Goal: Check status: Check status

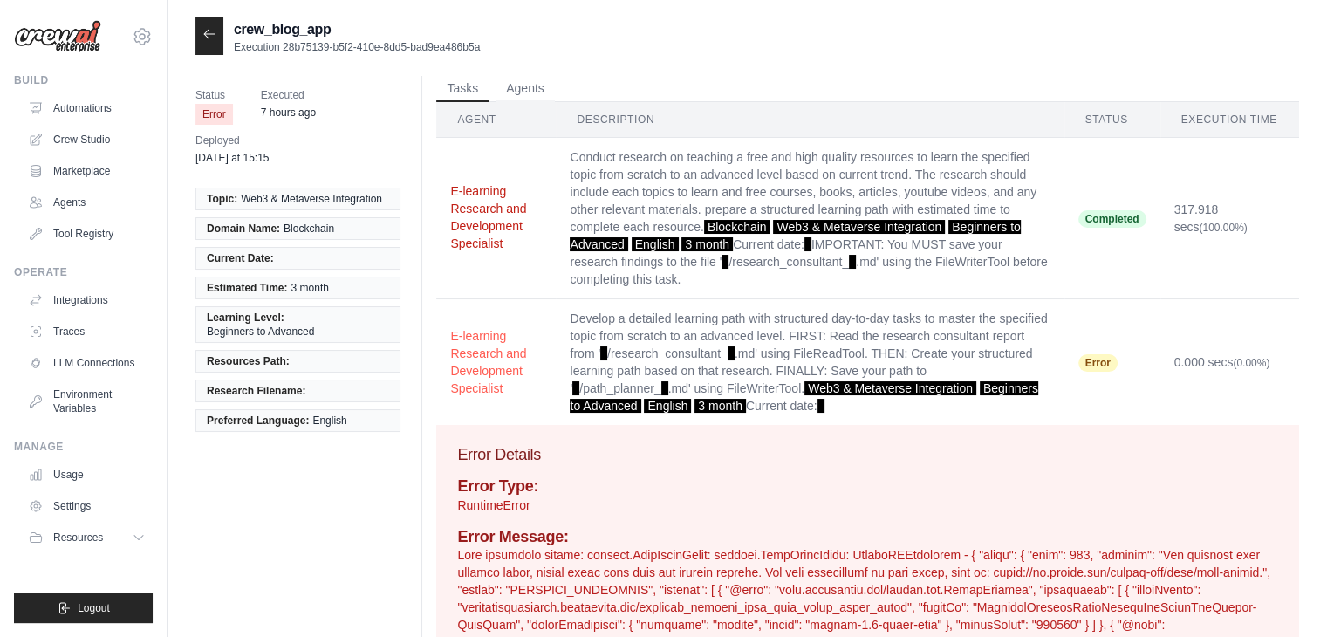
click at [495, 200] on button "E-learning Research and Development Specialist" at bounding box center [496, 217] width 92 height 70
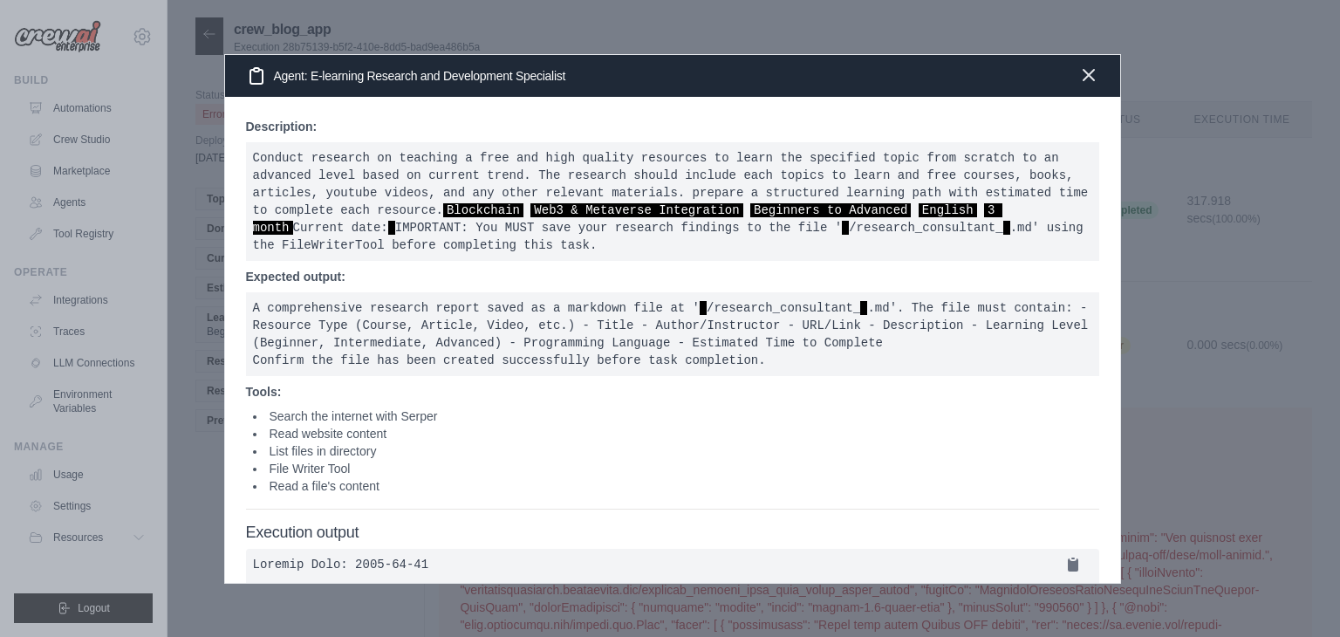
click at [1085, 76] on icon "button" at bounding box center [1088, 75] width 21 height 21
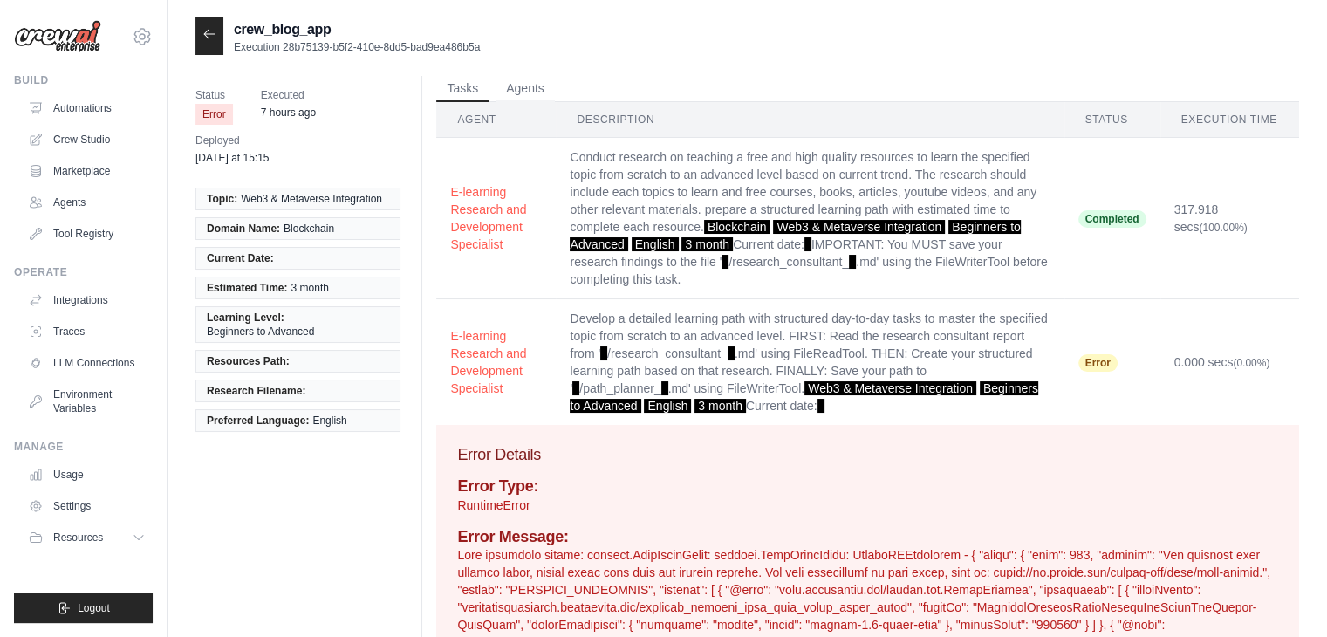
click at [1116, 217] on span "Completed" at bounding box center [1112, 218] width 68 height 17
click at [541, 261] on td "E-learning Research and Development Specialist" at bounding box center [495, 218] width 119 height 161
click at [210, 35] on icon at bounding box center [209, 34] width 14 height 14
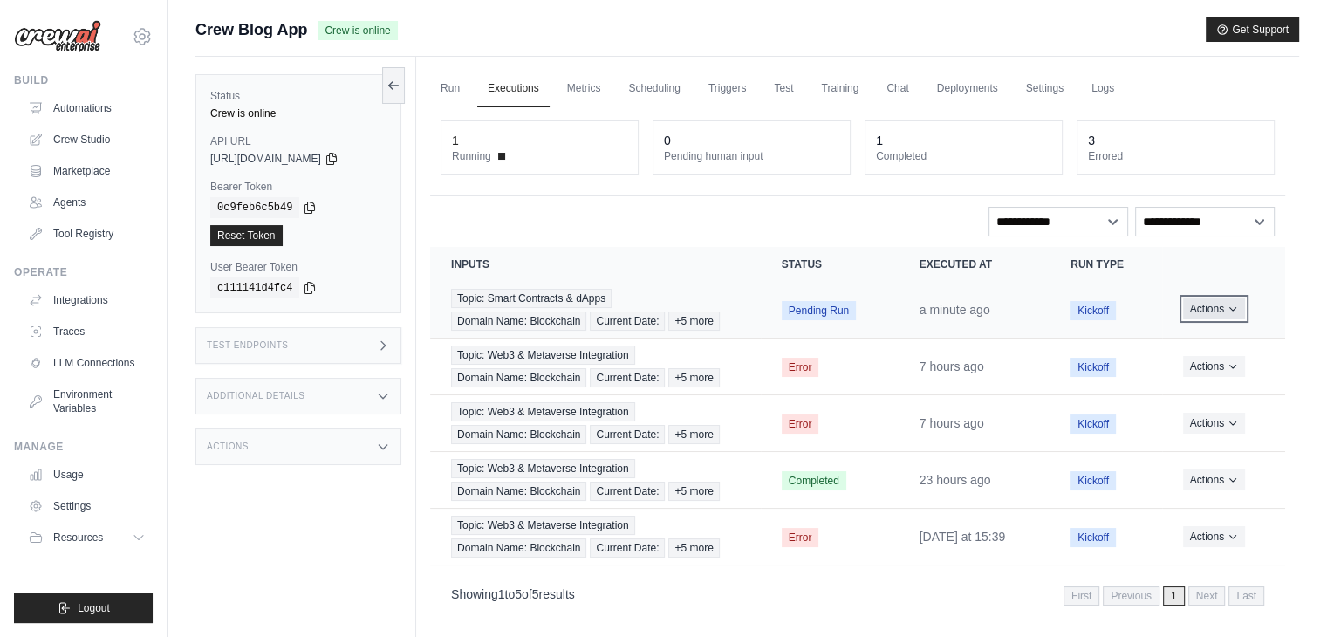
click at [1214, 305] on button "Actions" at bounding box center [1214, 308] width 62 height 21
click at [952, 207] on div "**********" at bounding box center [857, 222] width 834 height 30
click at [1189, 301] on button "Actions" at bounding box center [1214, 308] width 62 height 21
click at [1191, 337] on link "View Details" at bounding box center [1208, 341] width 112 height 28
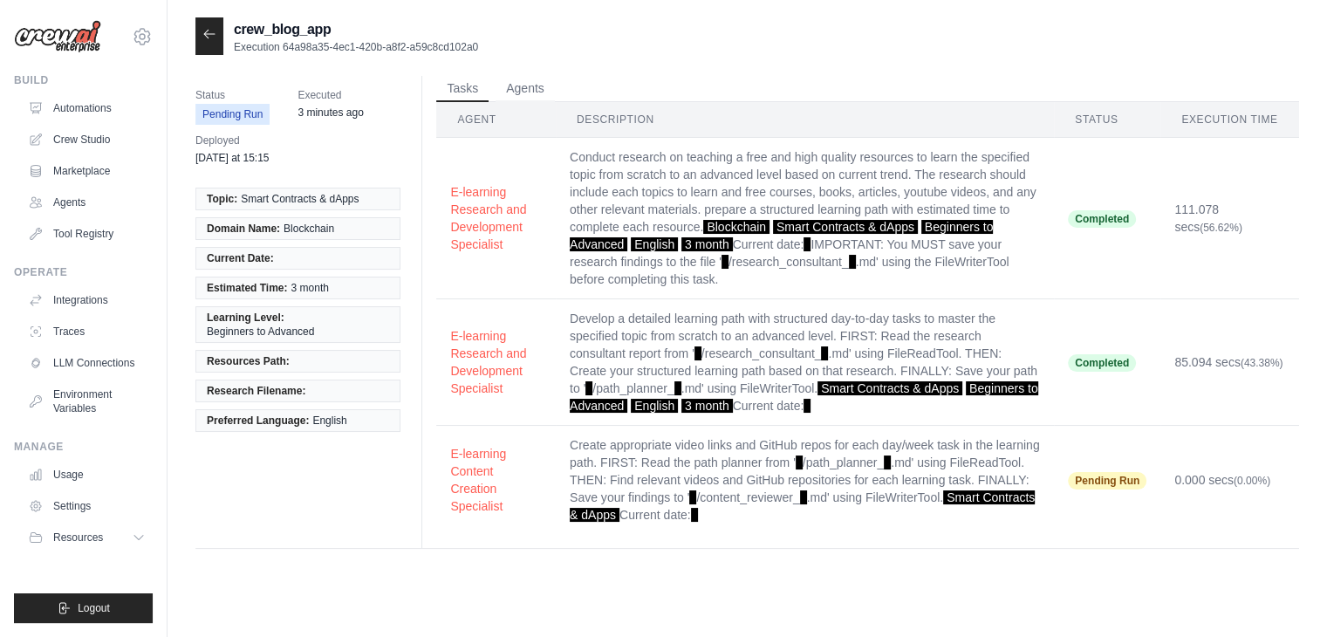
click at [206, 29] on icon at bounding box center [209, 34] width 14 height 14
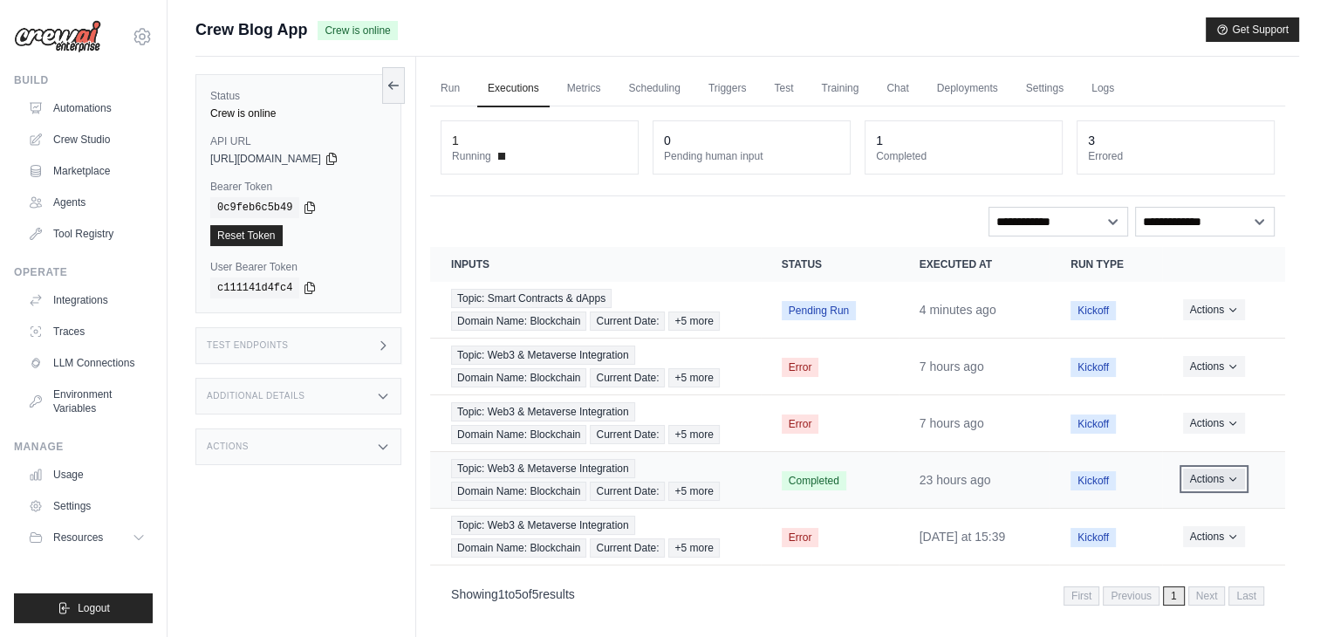
click at [1205, 474] on button "Actions" at bounding box center [1214, 478] width 62 height 21
click at [1191, 500] on link "View Details" at bounding box center [1208, 511] width 112 height 28
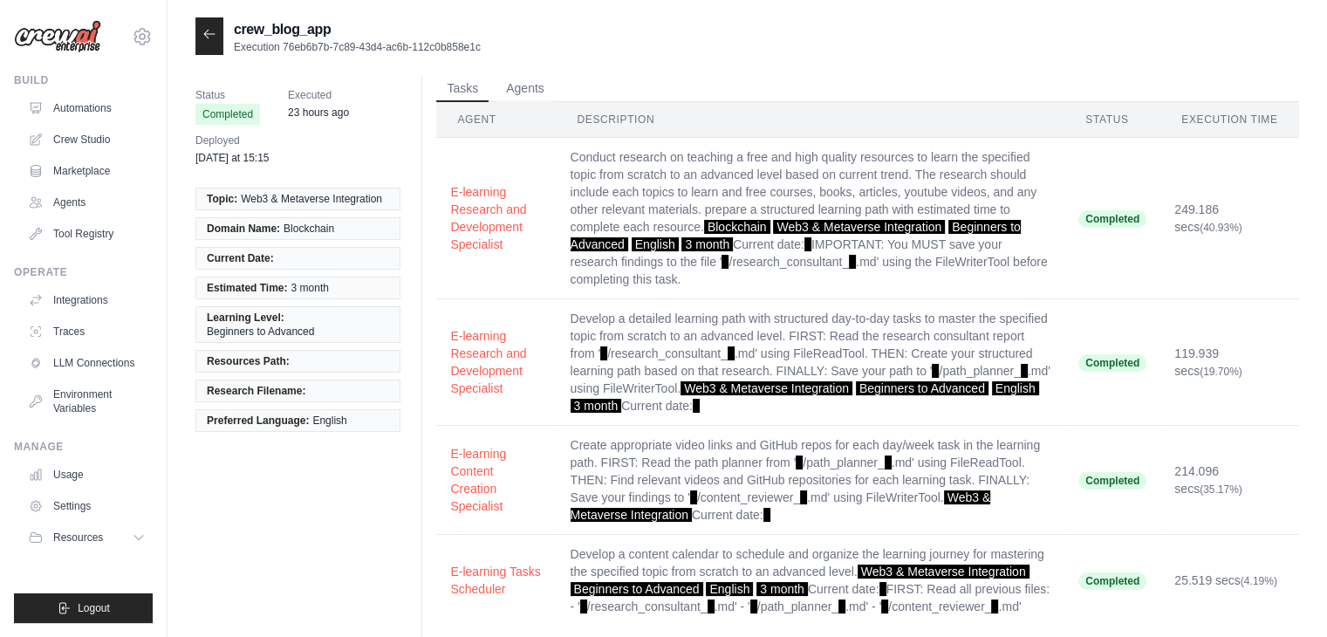
click at [213, 24] on div at bounding box center [209, 36] width 28 height 38
click at [213, 39] on icon at bounding box center [209, 34] width 14 height 14
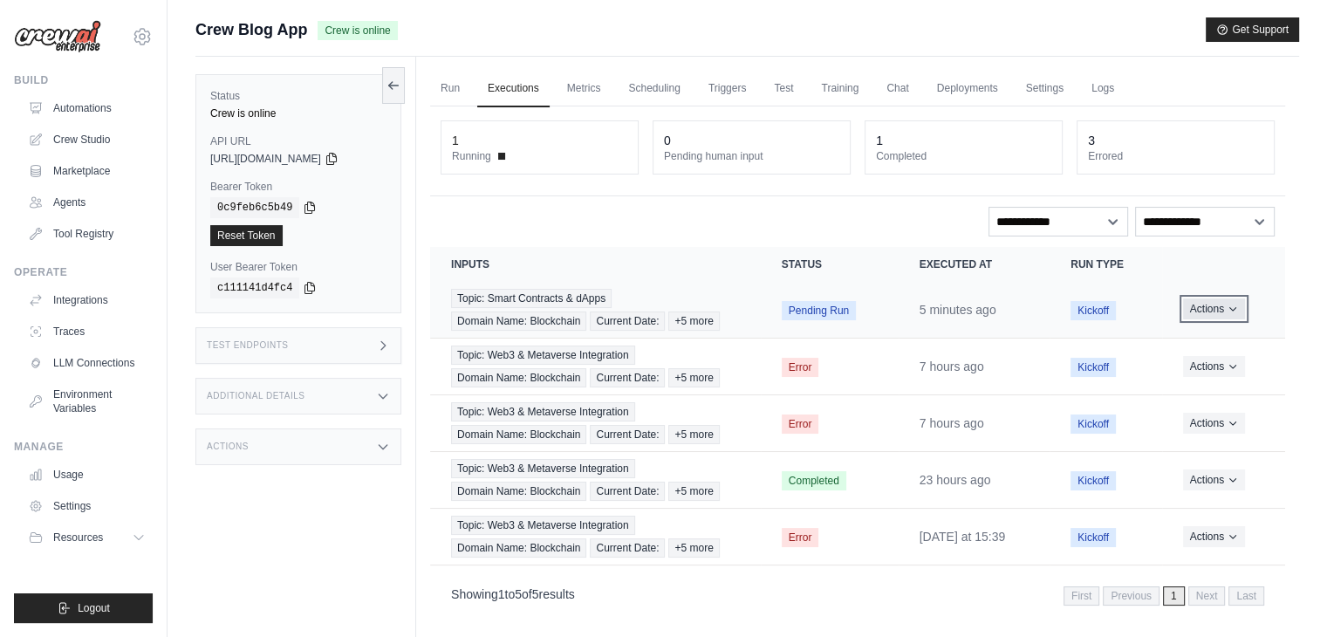
click at [1211, 303] on button "Actions" at bounding box center [1214, 308] width 62 height 21
click at [1197, 345] on link "View Details" at bounding box center [1208, 341] width 112 height 28
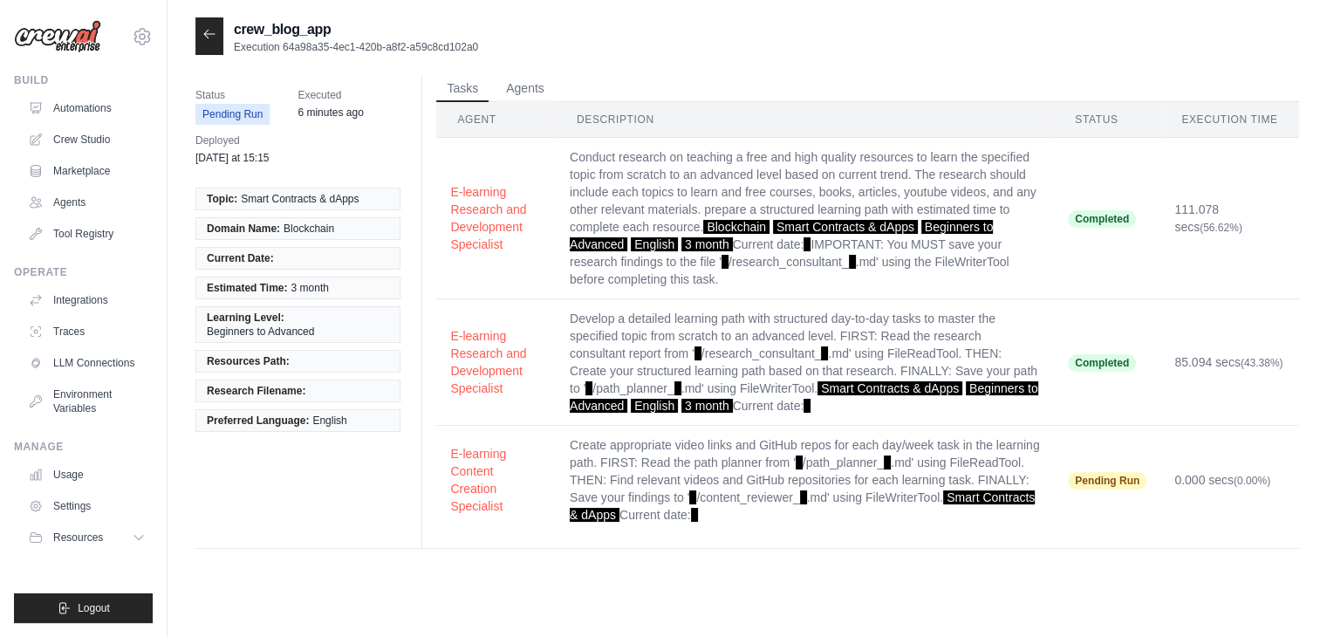
click at [200, 33] on div at bounding box center [209, 36] width 28 height 38
click at [212, 34] on icon at bounding box center [209, 34] width 10 height 8
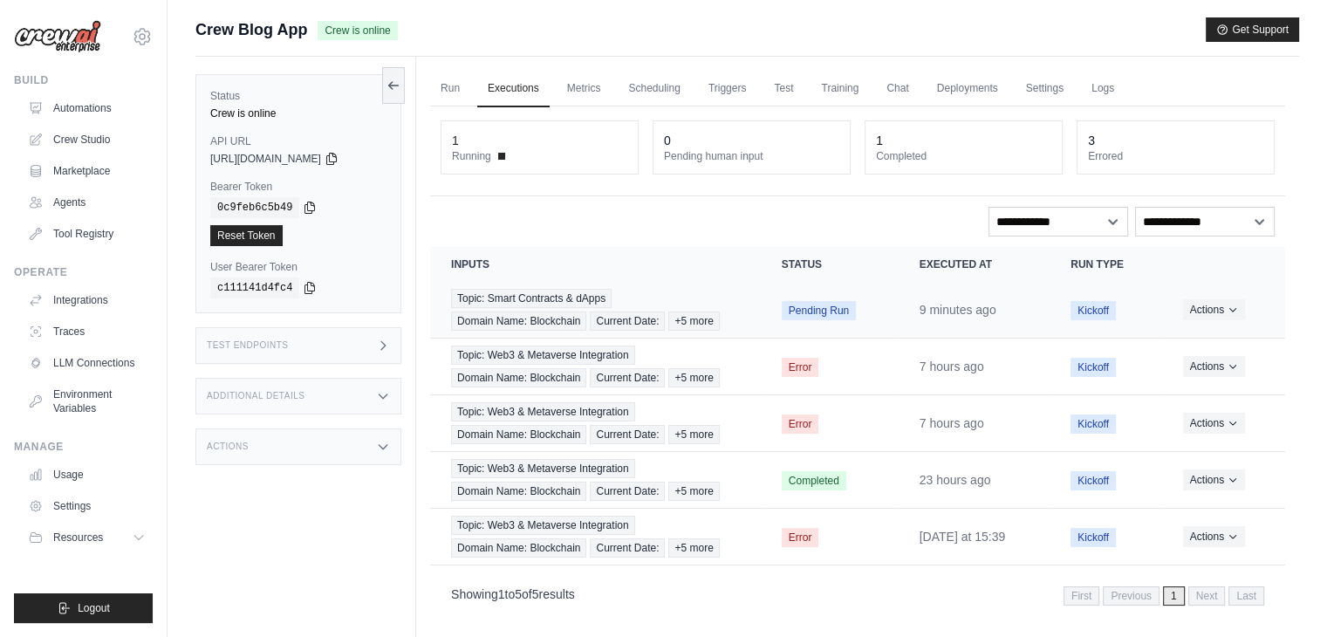
click at [1177, 304] on td "Actions View Details Delete" at bounding box center [1223, 310] width 123 height 57
click at [1182, 304] on td "Actions View Details Delete" at bounding box center [1223, 310] width 123 height 57
click at [1206, 307] on button "Actions" at bounding box center [1214, 308] width 62 height 21
click at [1198, 332] on link "View Details" at bounding box center [1208, 341] width 112 height 28
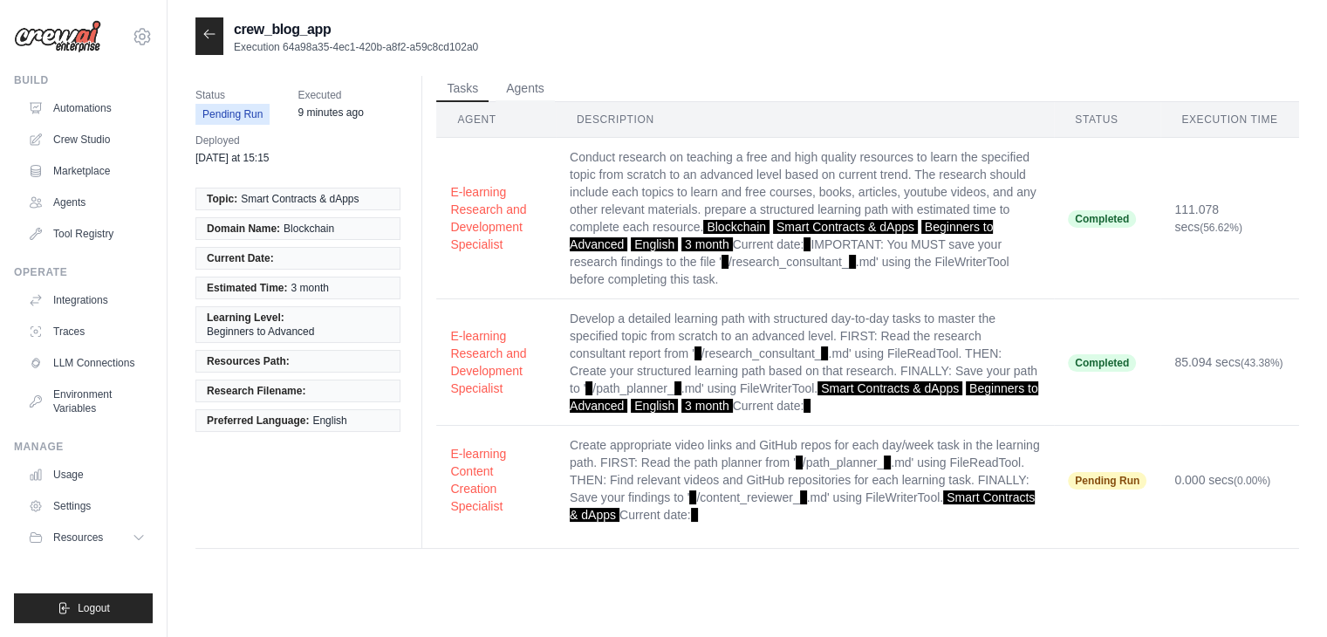
click at [205, 36] on icon at bounding box center [209, 34] width 10 height 8
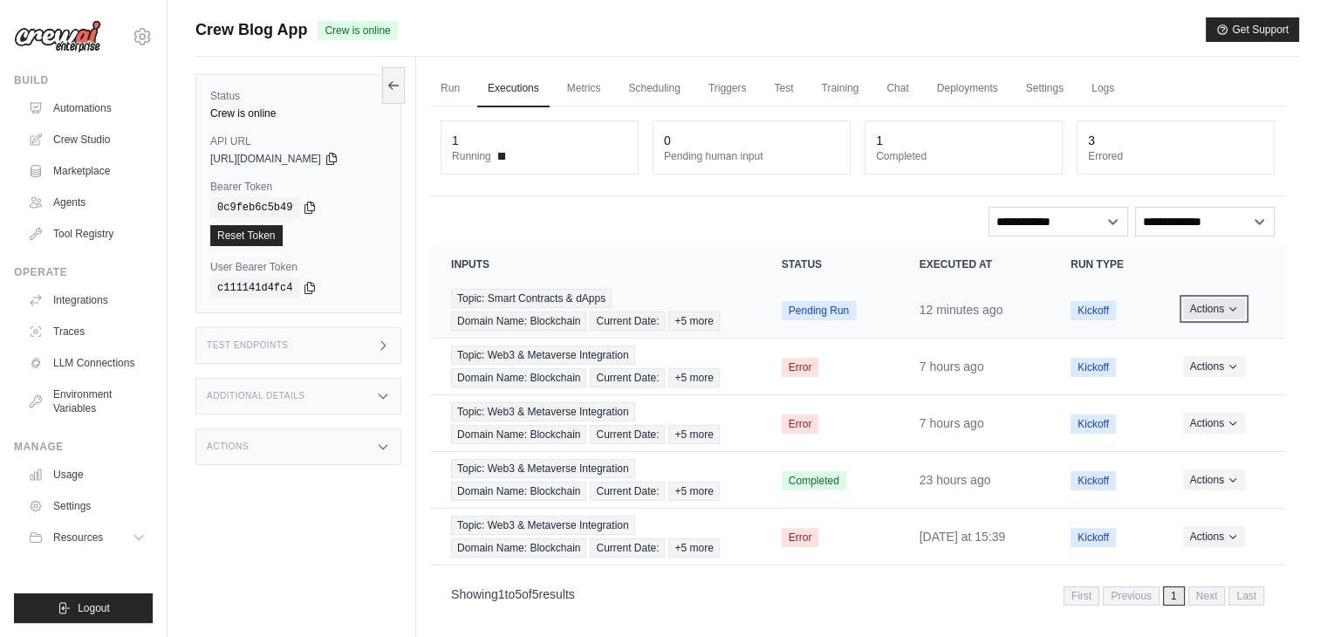
click at [1225, 313] on button "Actions" at bounding box center [1214, 308] width 62 height 21
click at [1210, 333] on link "View Details" at bounding box center [1208, 341] width 112 height 28
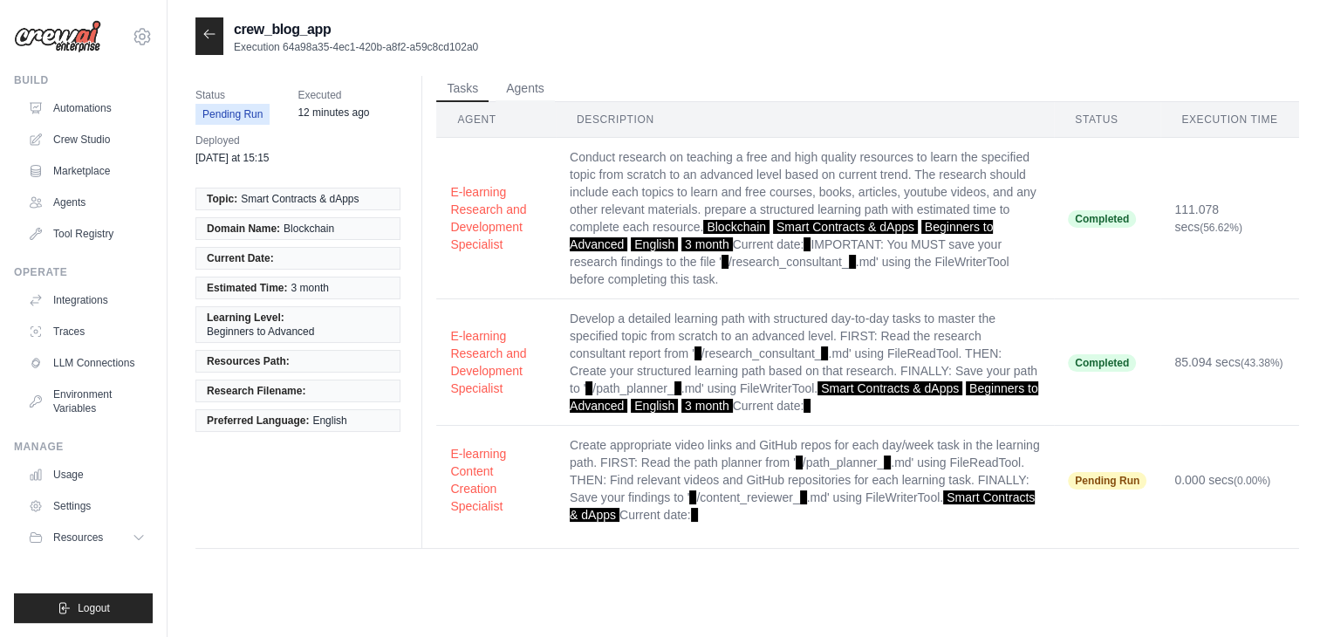
click at [205, 36] on icon at bounding box center [209, 34] width 10 height 8
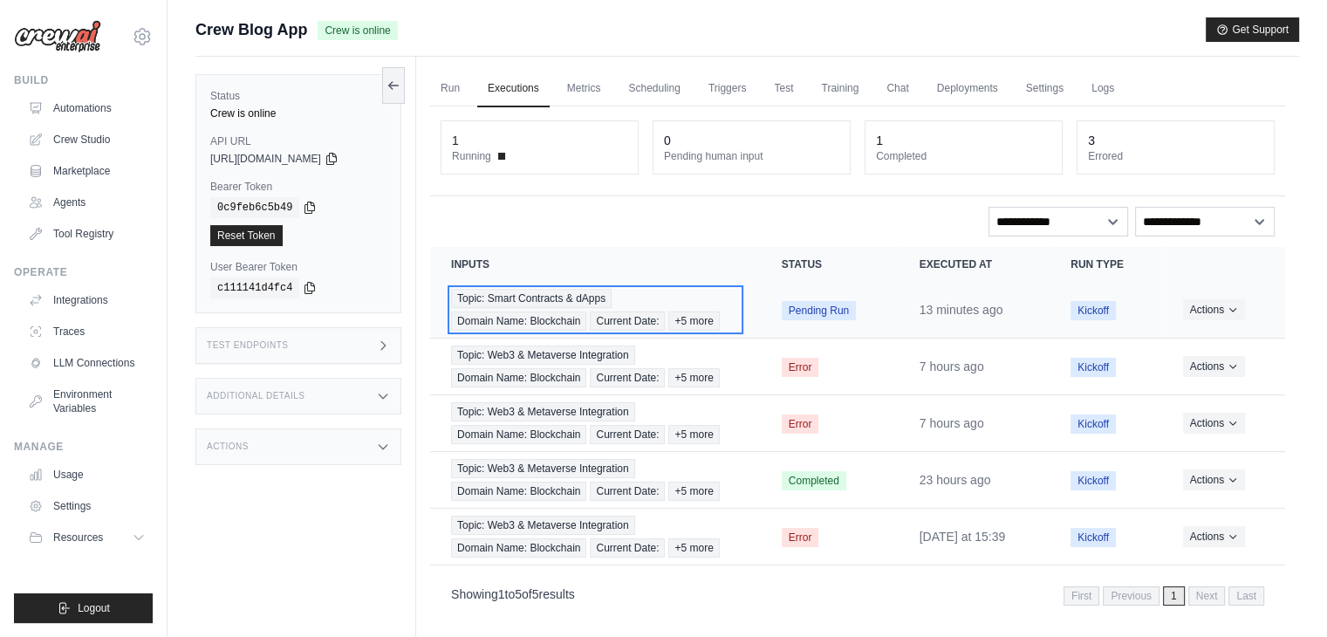
click at [698, 289] on div "Topic: Smart Contracts & dApps Domain Name: Blockchain Current Date: +5 more" at bounding box center [595, 310] width 289 height 42
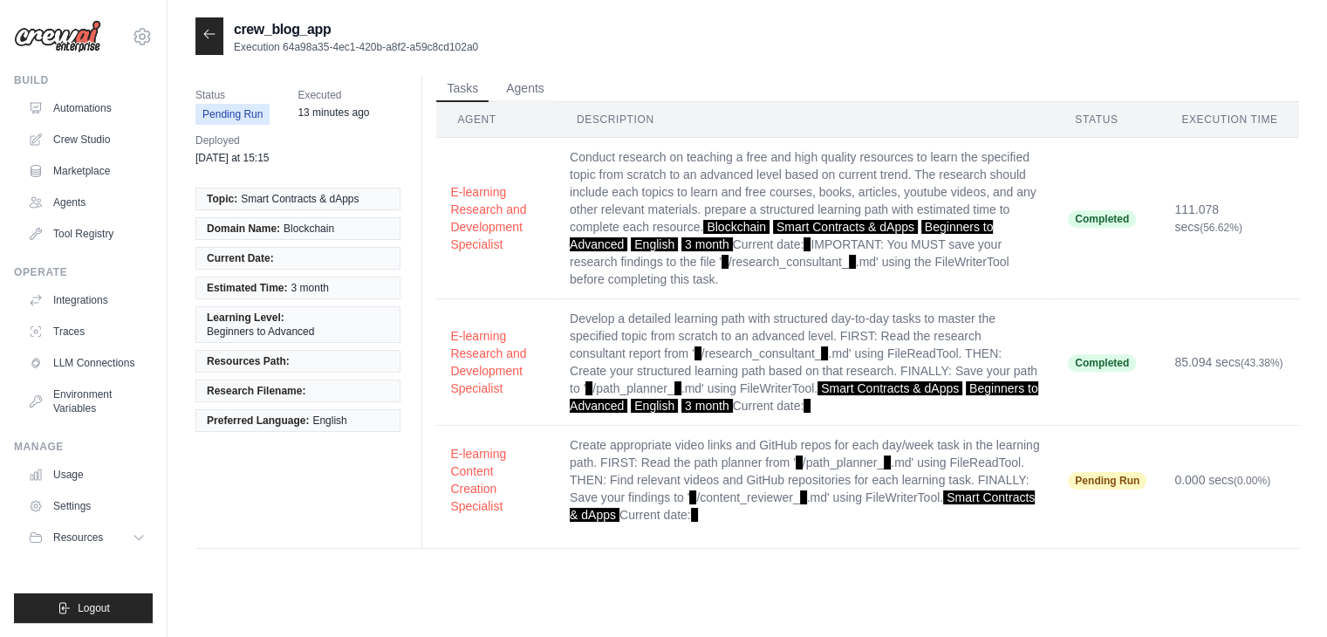
click at [211, 44] on div at bounding box center [209, 36] width 28 height 38
click at [205, 30] on icon at bounding box center [209, 34] width 14 height 14
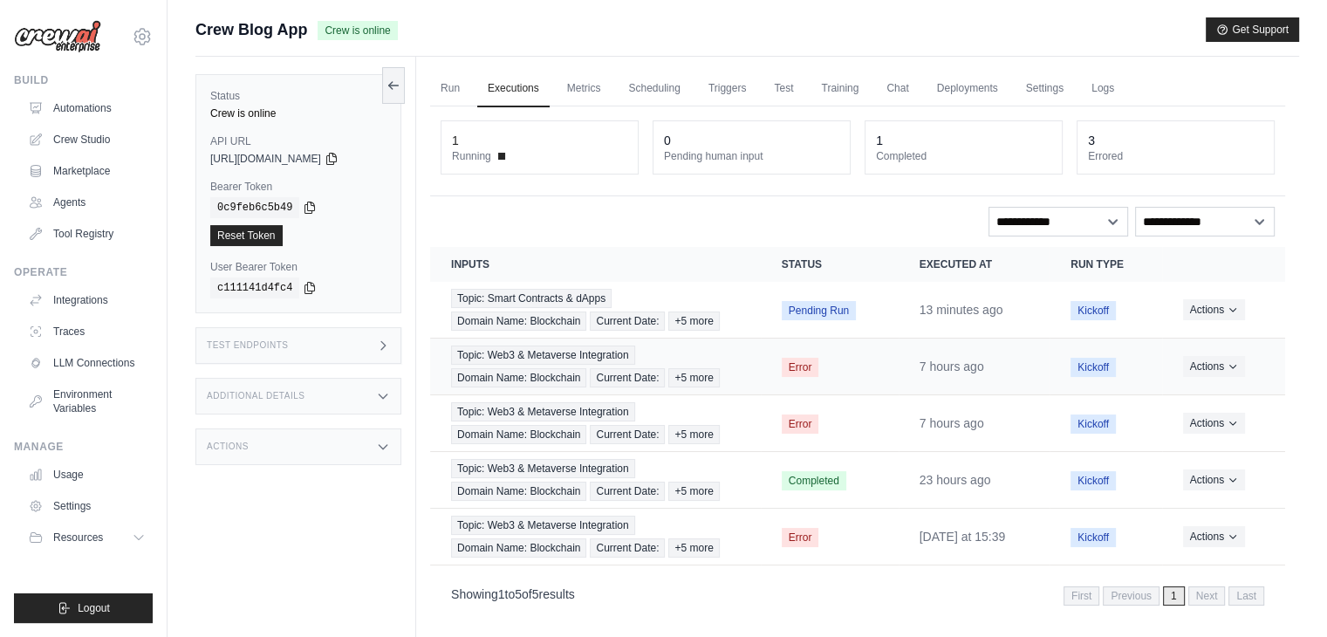
scroll to position [73, 0]
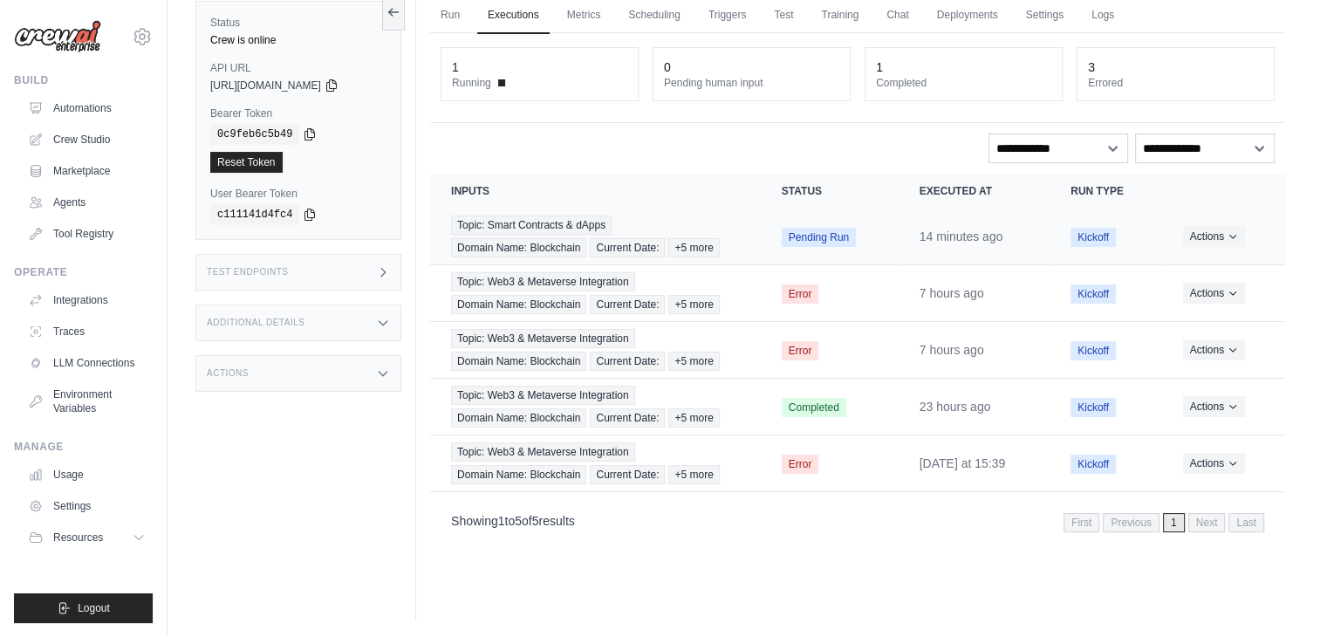
click at [1199, 221] on td "Actions View Details Delete" at bounding box center [1223, 236] width 123 height 57
click at [1200, 234] on button "Actions" at bounding box center [1214, 235] width 62 height 21
click at [1195, 261] on link "View Details" at bounding box center [1208, 268] width 112 height 28
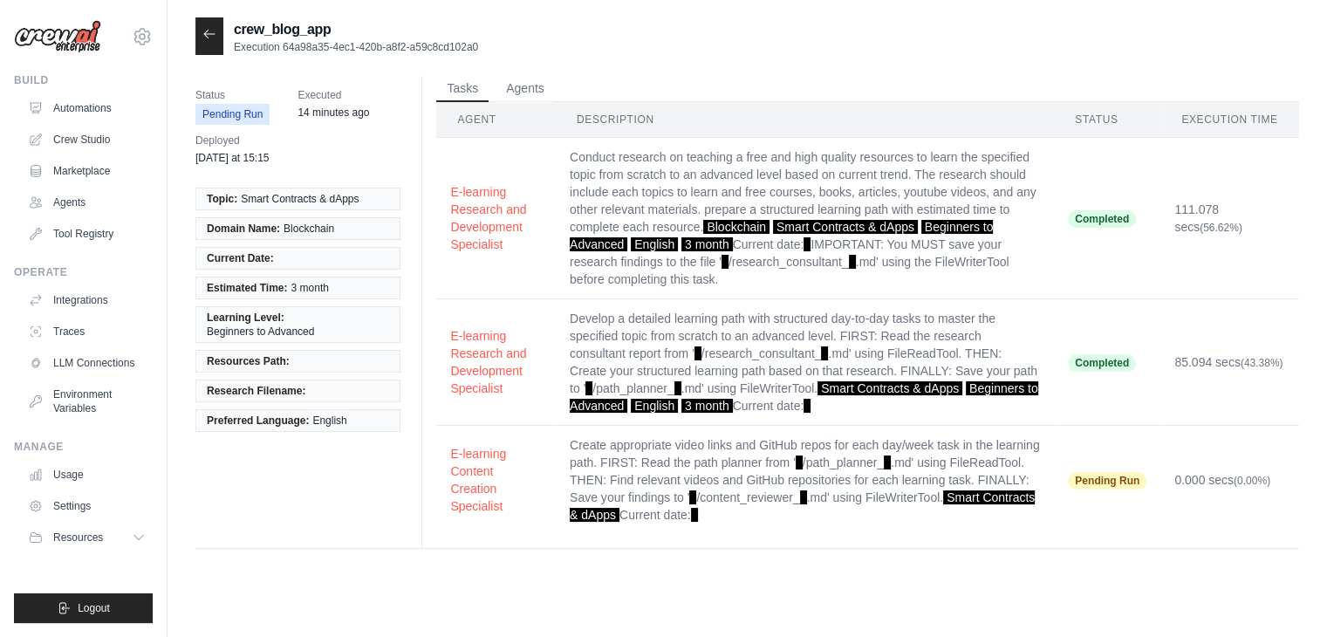
click at [209, 38] on icon at bounding box center [209, 34] width 14 height 14
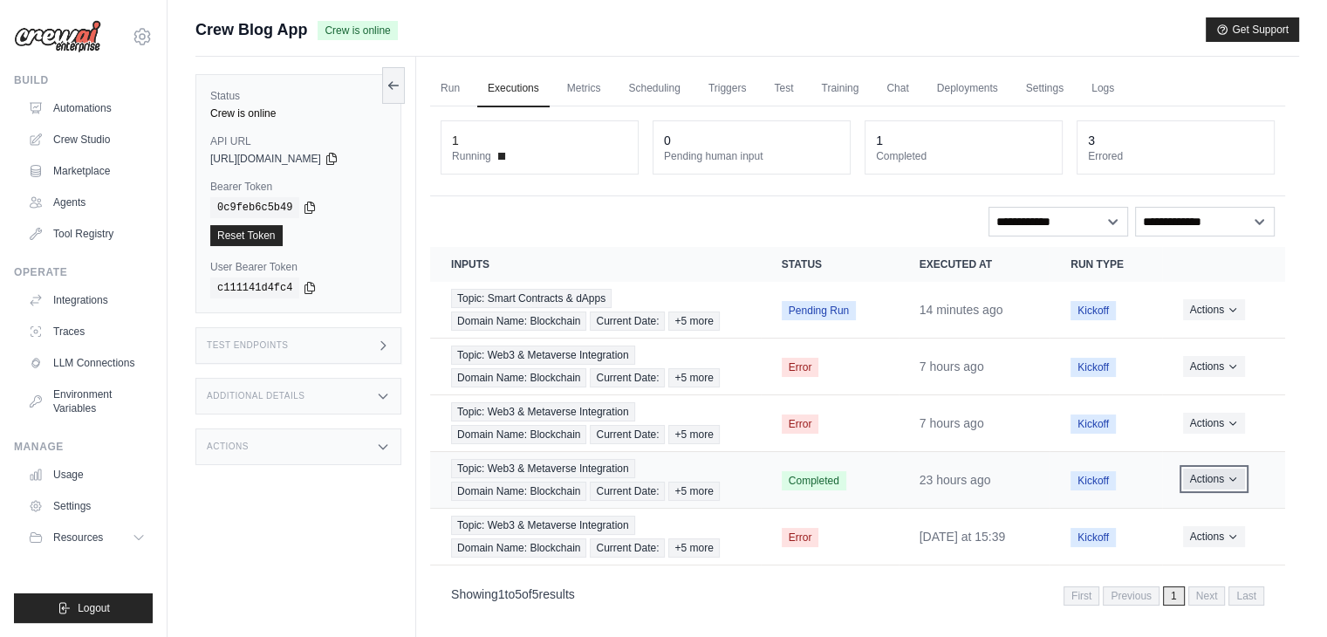
click at [1201, 474] on button "Actions" at bounding box center [1214, 478] width 62 height 21
click at [1195, 498] on link "View Details" at bounding box center [1208, 511] width 112 height 28
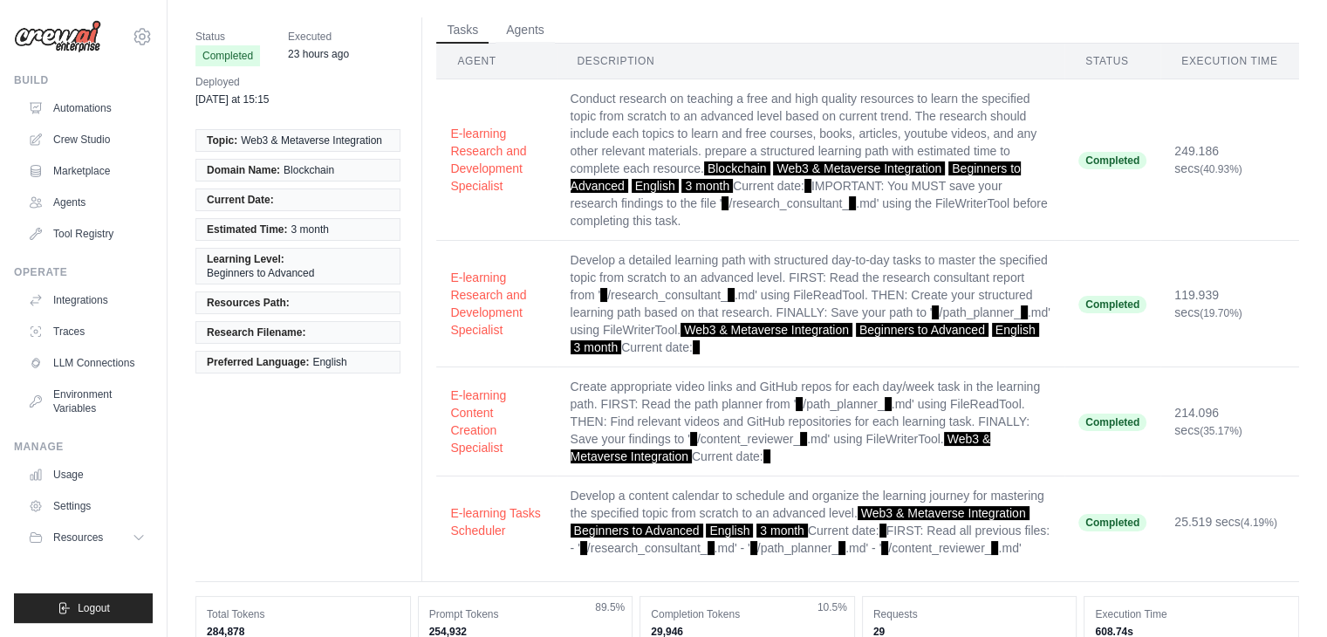
scroll to position [55, 0]
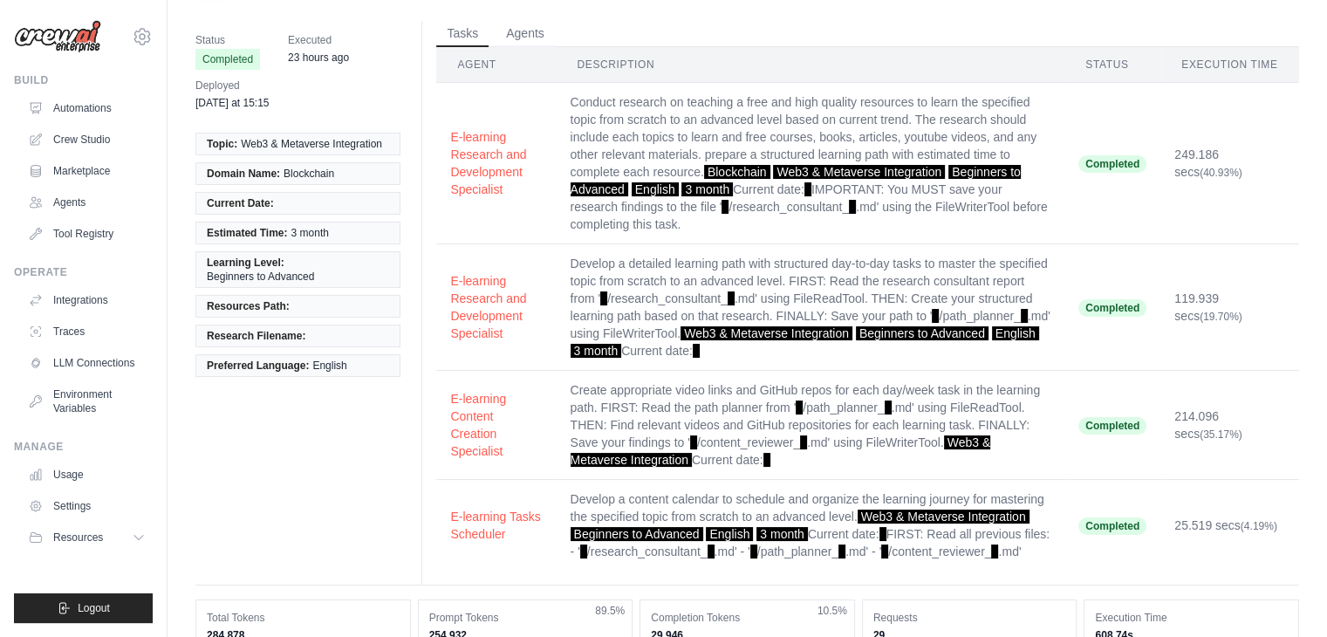
drag, startPoint x: 1171, startPoint y: 433, endPoint x: 1217, endPoint y: 428, distance: 46.5
click at [1217, 428] on td "214.096 secs (35.17%)" at bounding box center [1229, 425] width 139 height 109
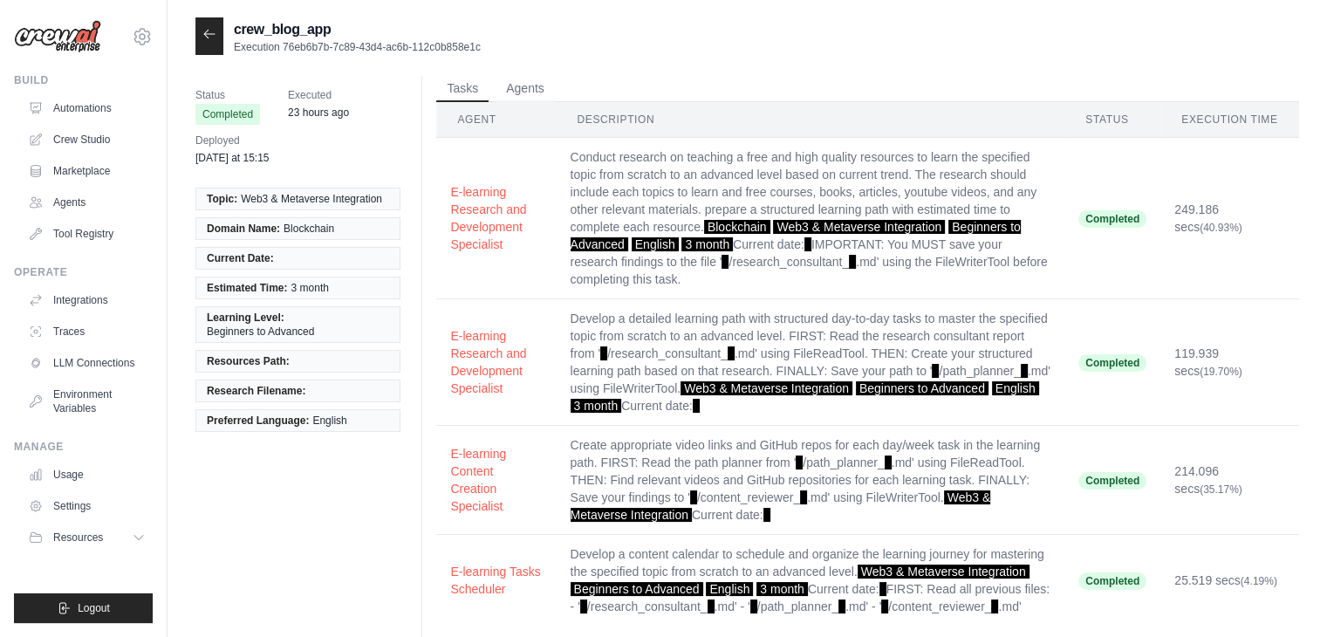
click at [216, 34] on div at bounding box center [209, 36] width 28 height 38
click at [210, 29] on icon at bounding box center [209, 34] width 14 height 14
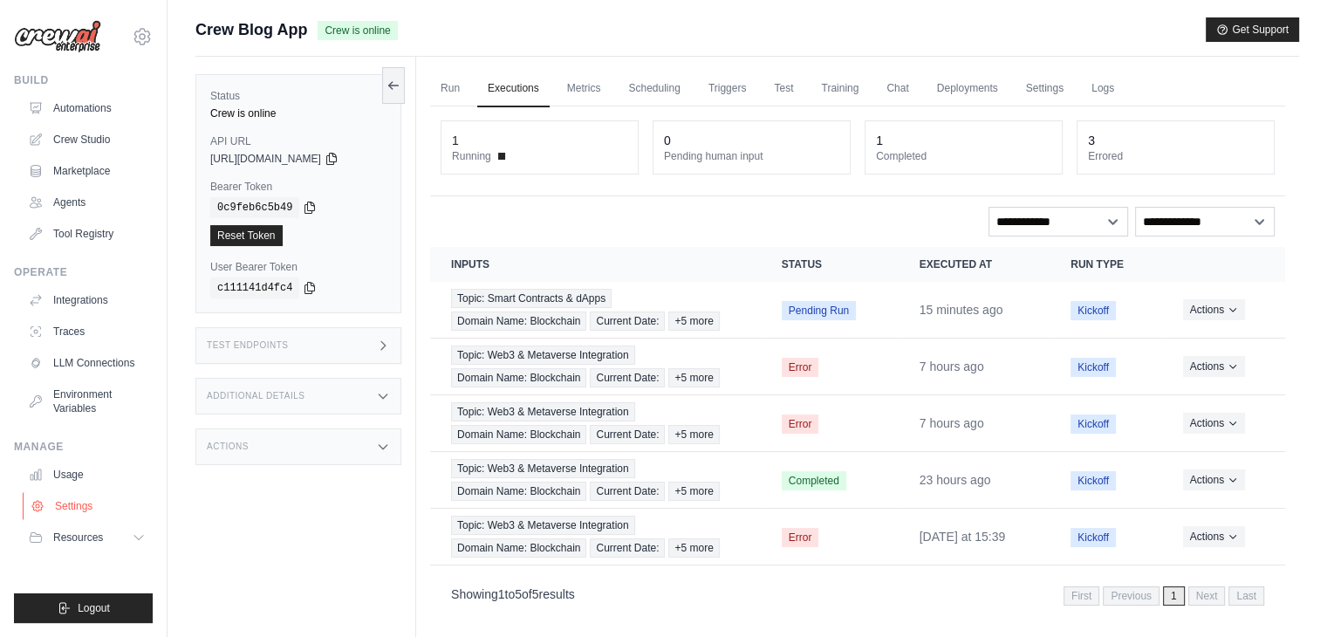
click at [74, 505] on link "Settings" at bounding box center [89, 506] width 132 height 28
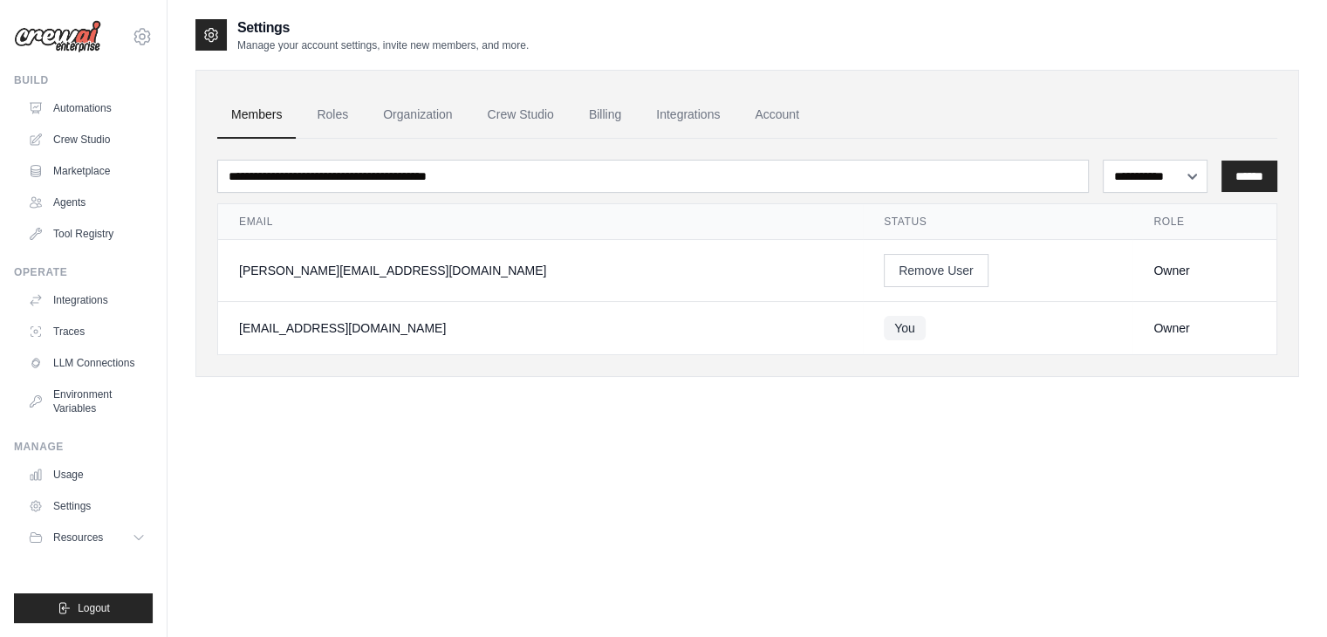
scroll to position [35, 0]
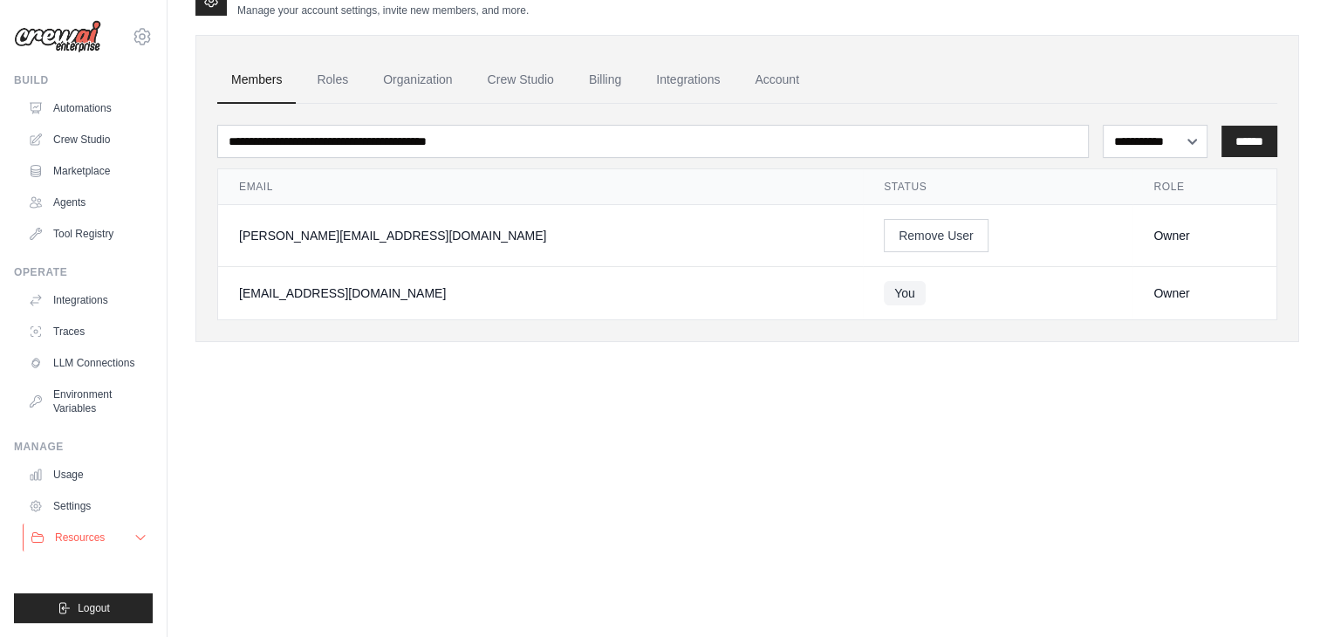
click at [98, 543] on span "Resources" at bounding box center [80, 537] width 50 height 14
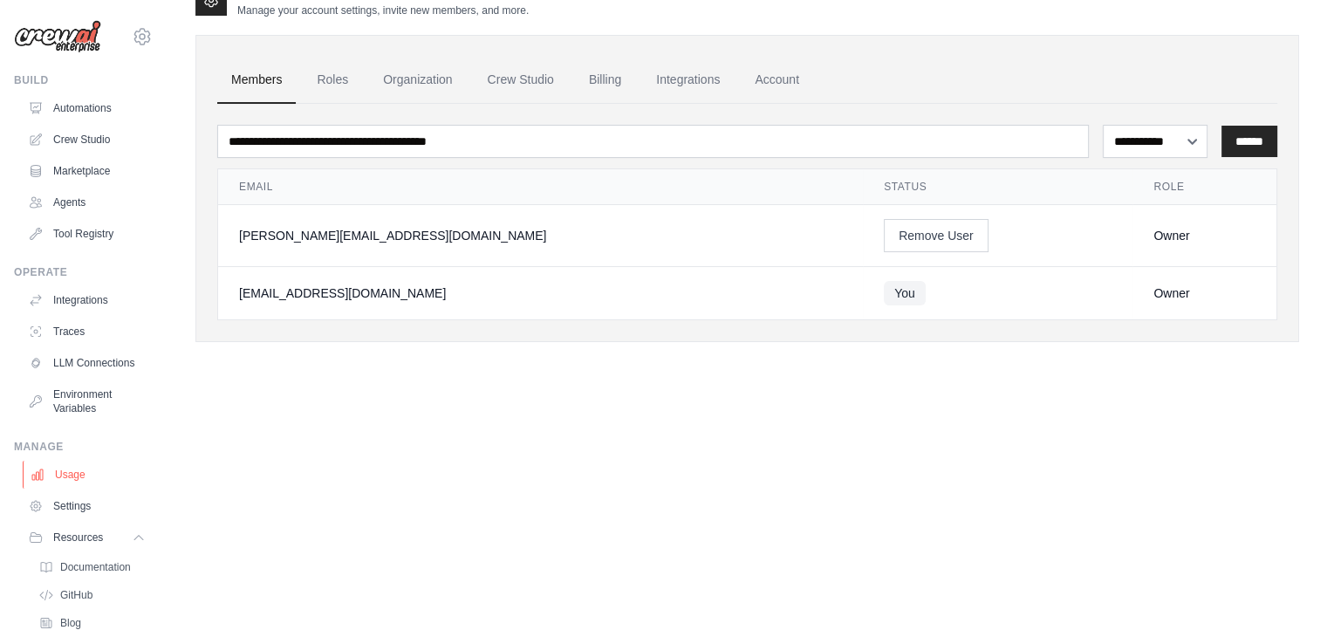
scroll to position [101, 0]
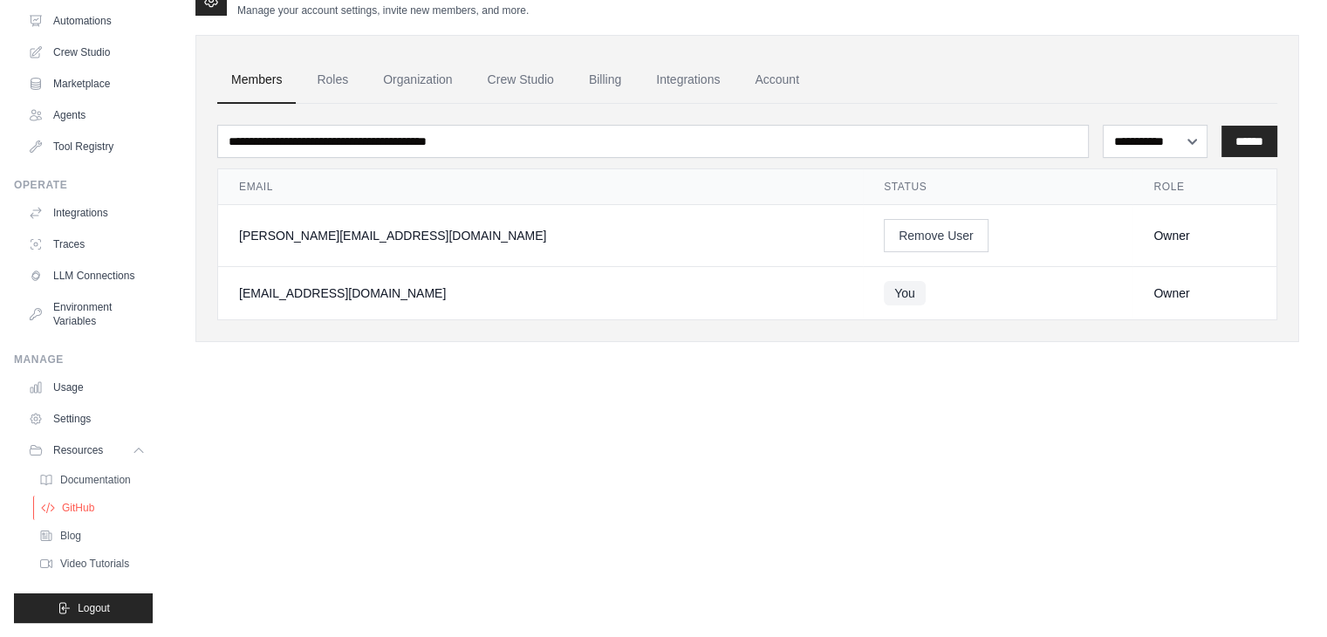
click at [84, 508] on span "GitHub" at bounding box center [78, 508] width 32 height 14
click at [77, 561] on span "Video Tutorials" at bounding box center [96, 563] width 69 height 14
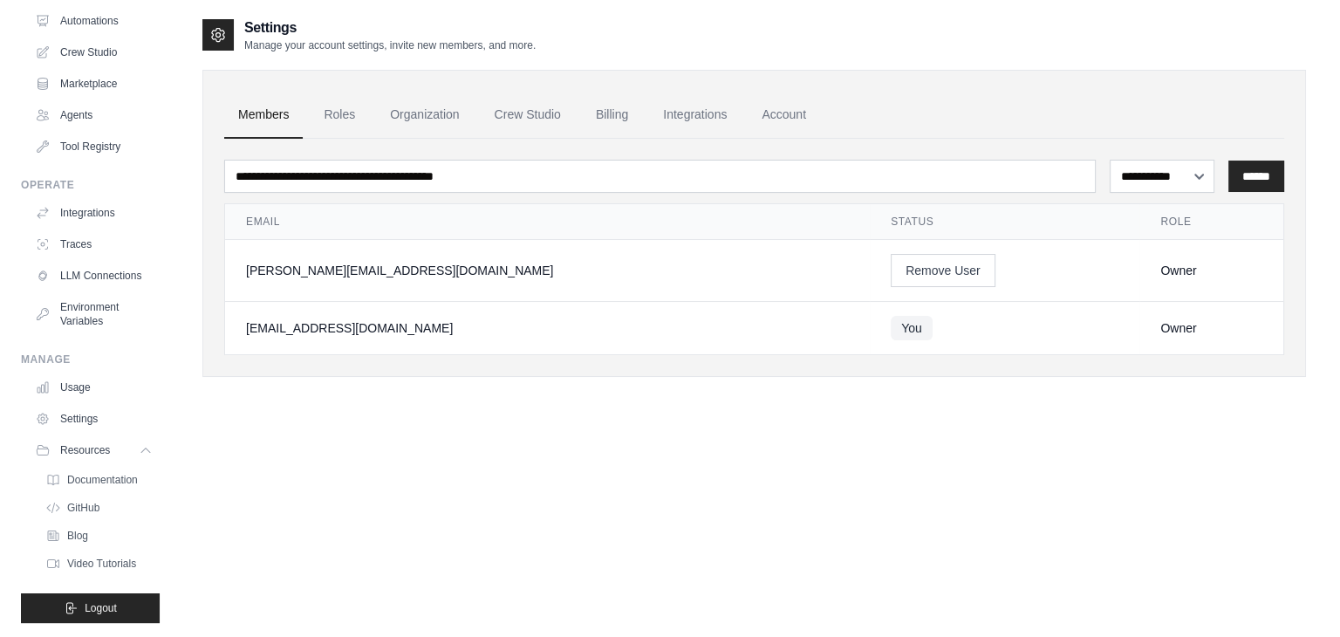
scroll to position [0, 0]
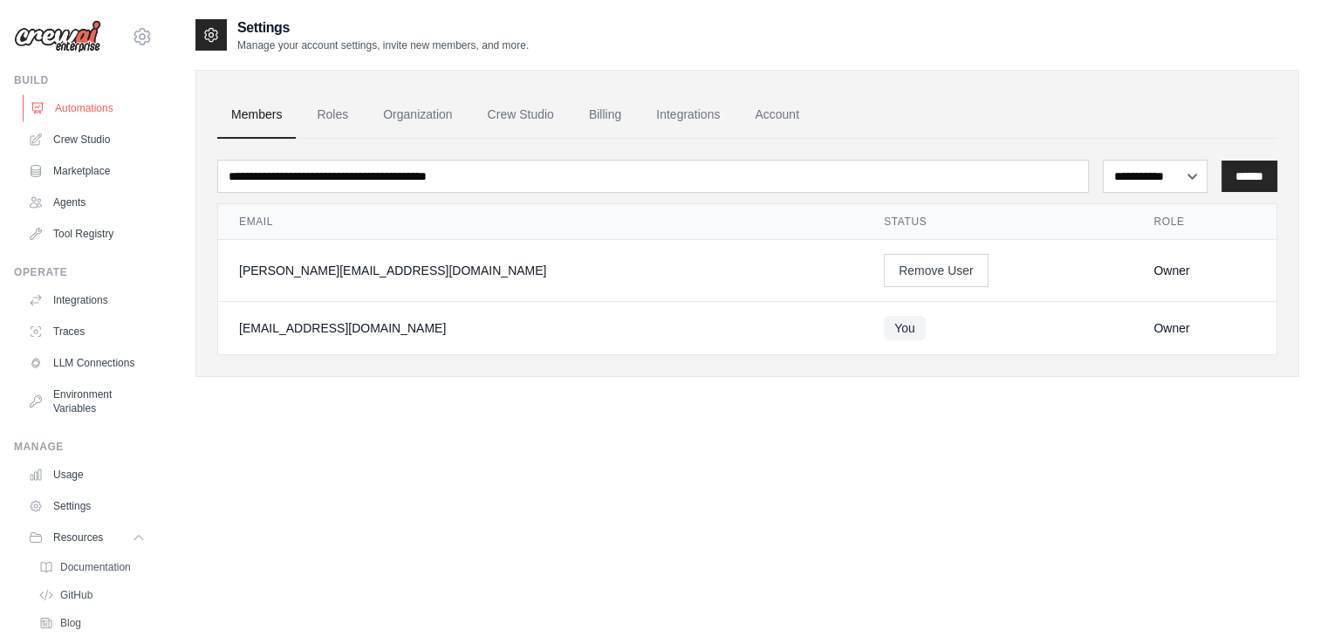
click at [72, 109] on link "Automations" at bounding box center [89, 108] width 132 height 28
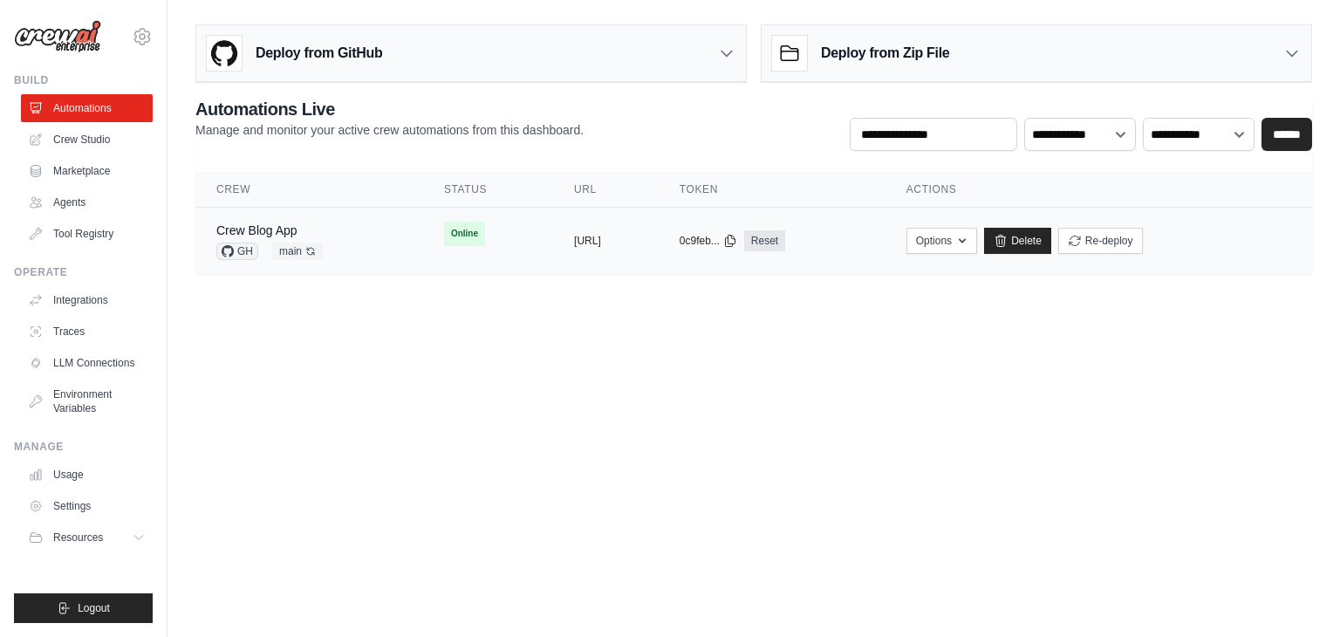
click at [484, 243] on td "Online" at bounding box center [488, 234] width 130 height 52
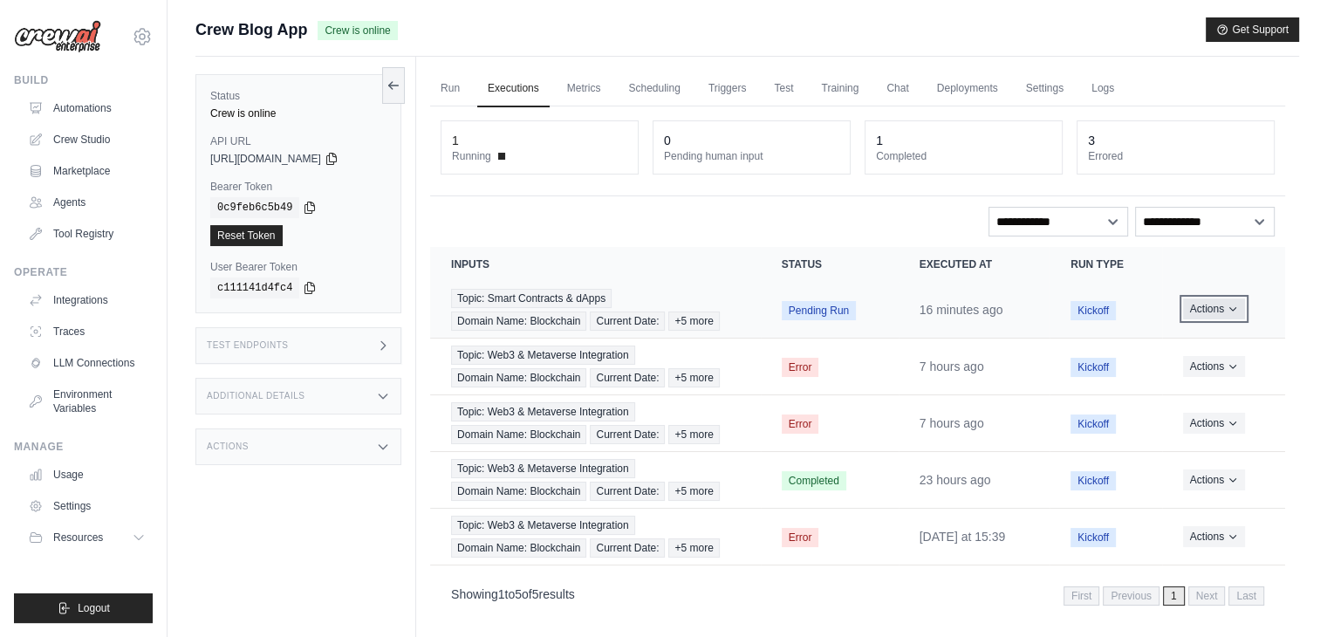
click at [1219, 307] on button "Actions" at bounding box center [1214, 308] width 62 height 21
click at [1191, 345] on link "View Details" at bounding box center [1208, 341] width 112 height 28
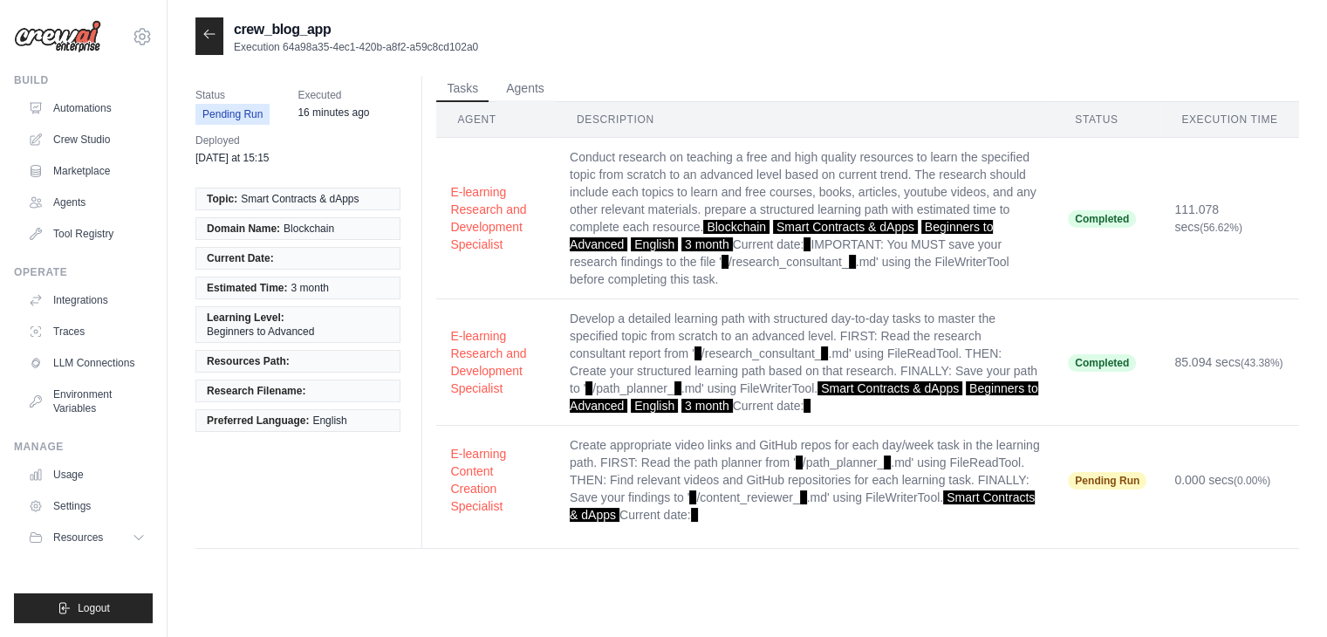
click at [212, 43] on div at bounding box center [209, 36] width 28 height 38
click at [211, 31] on icon at bounding box center [209, 34] width 14 height 14
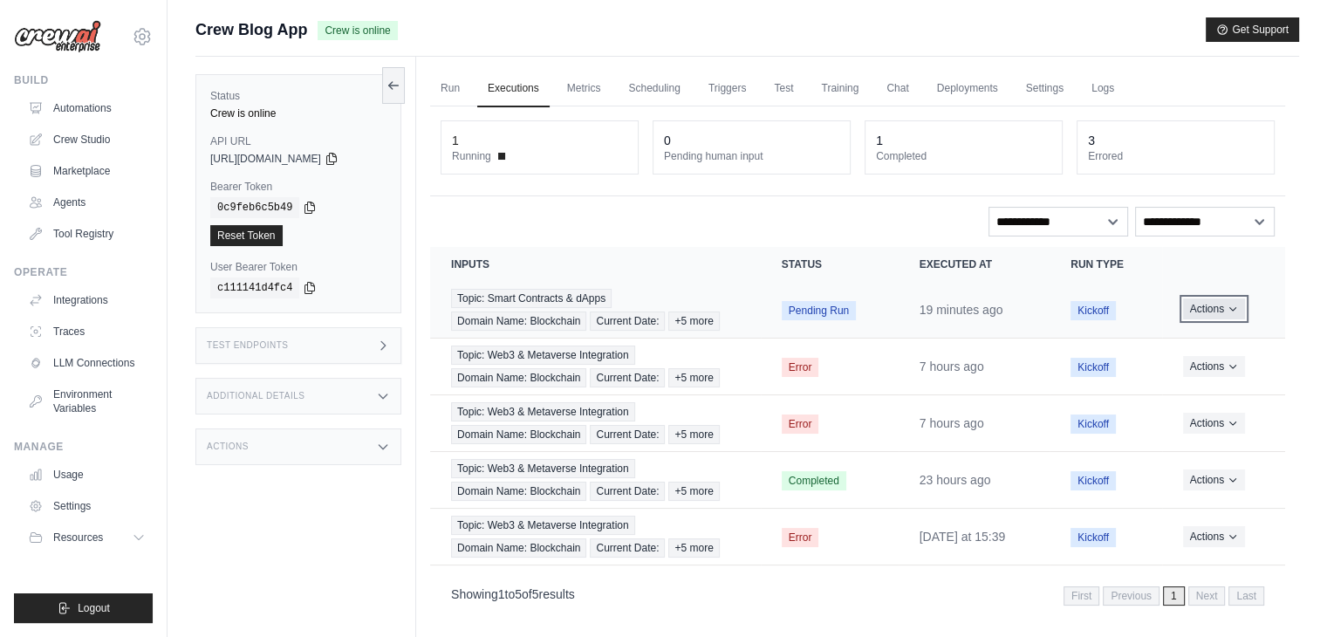
click at [1212, 301] on button "Actions" at bounding box center [1214, 308] width 62 height 21
click at [1207, 329] on link "View Details" at bounding box center [1208, 341] width 112 height 28
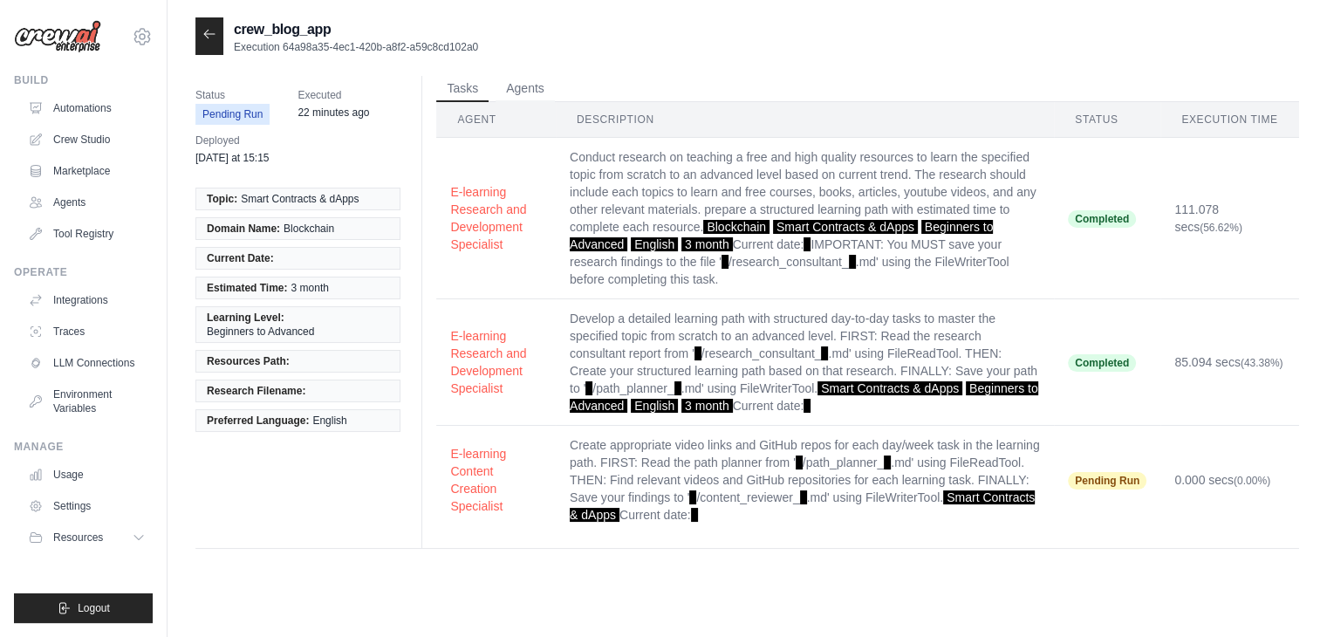
click at [222, 27] on div at bounding box center [209, 36] width 28 height 38
click at [215, 32] on icon at bounding box center [209, 34] width 14 height 14
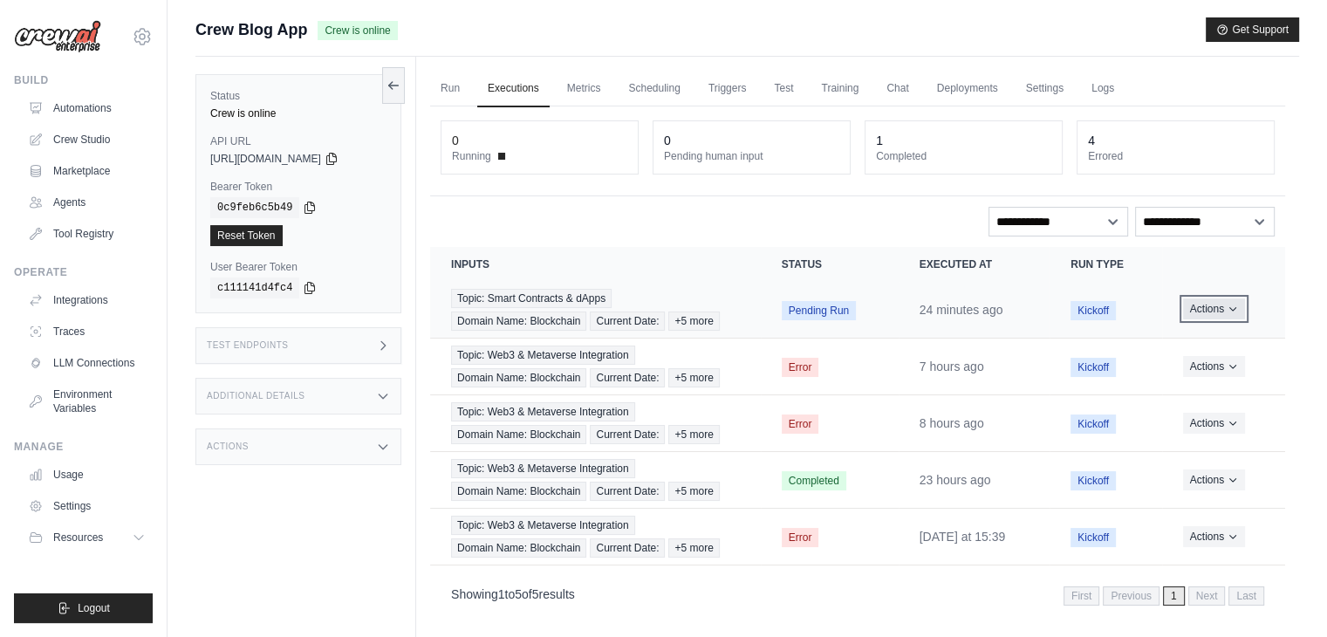
click at [1209, 315] on button "Actions" at bounding box center [1214, 308] width 62 height 21
click at [1176, 331] on link "View Details" at bounding box center [1208, 341] width 112 height 28
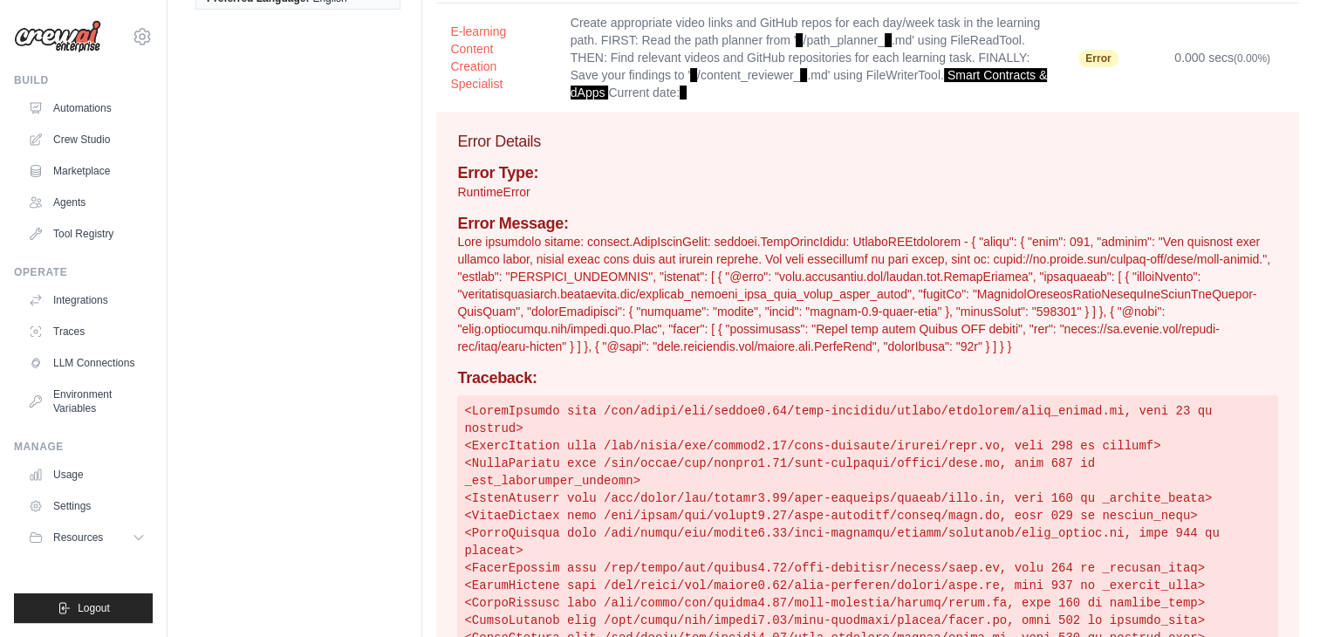
scroll to position [419, 0]
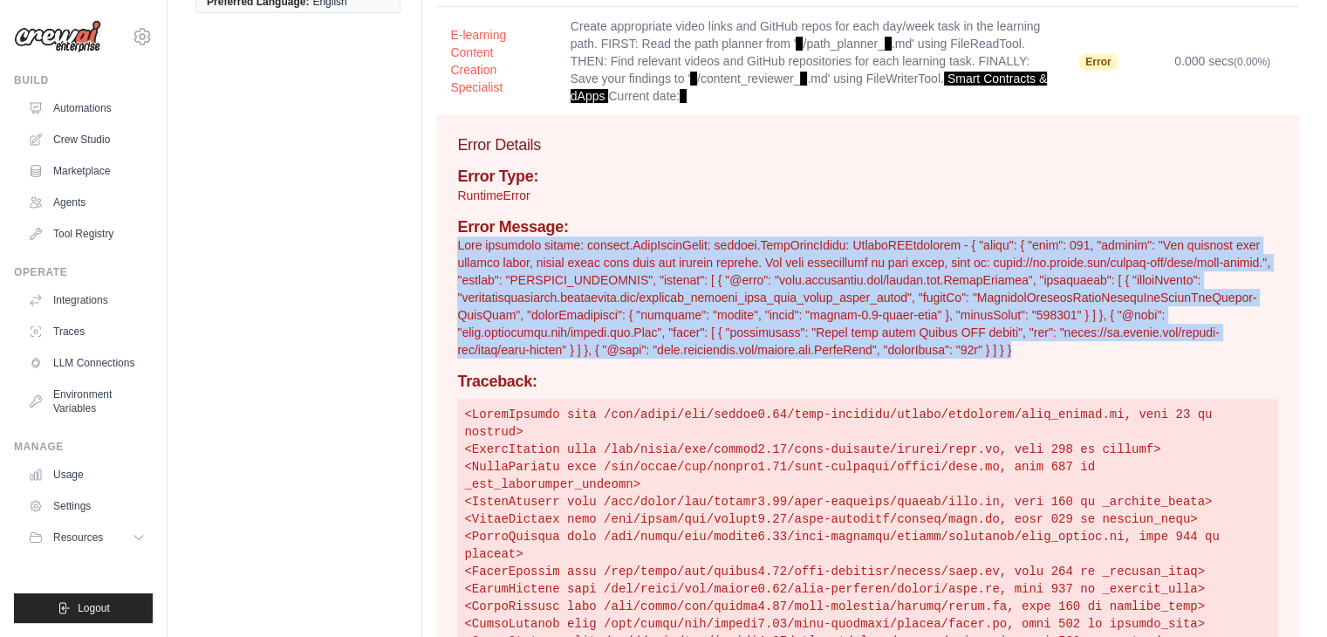
drag, startPoint x: 453, startPoint y: 249, endPoint x: 1055, endPoint y: 345, distance: 610.4
click at [1055, 345] on div "Error Details Error Type: RuntimeError Error Message: Traceback:" at bounding box center [867, 420] width 863 height 611
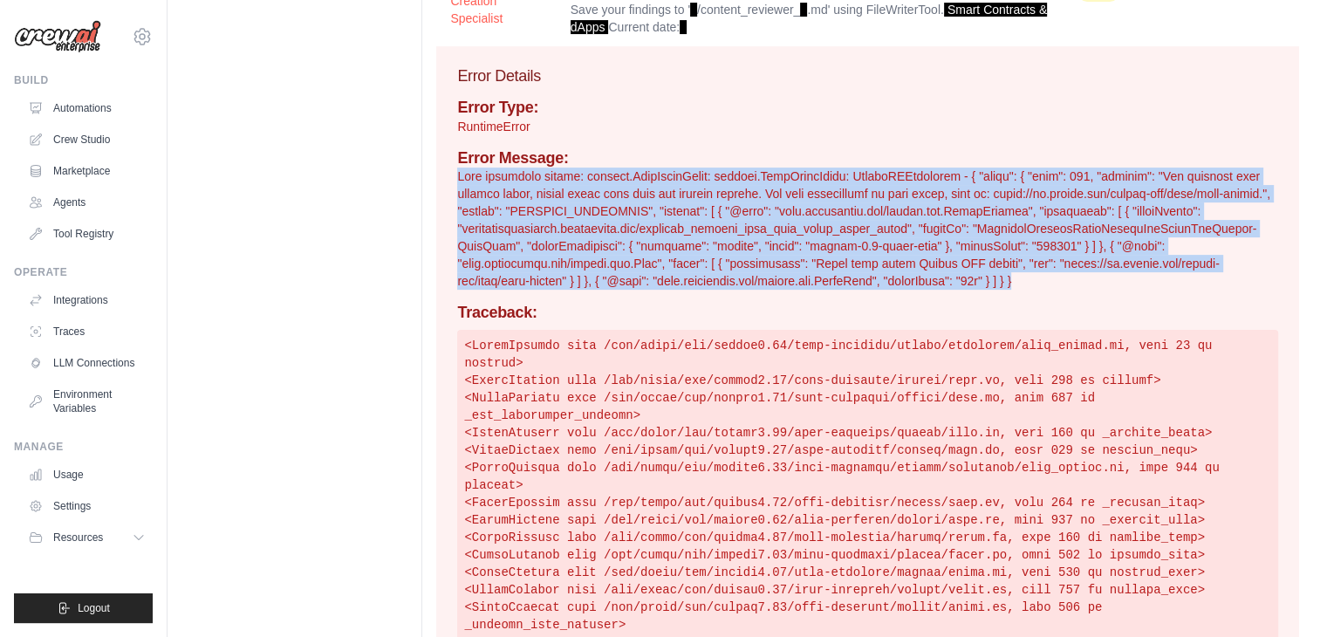
scroll to position [487, 0]
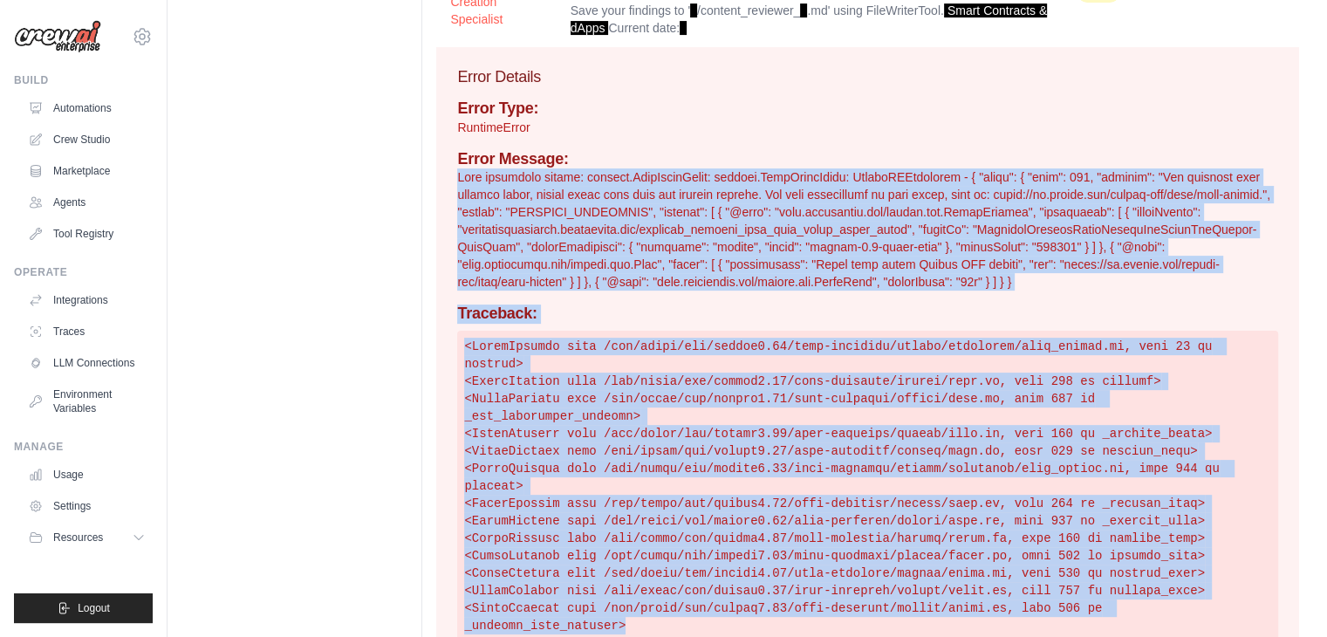
copy body "Task execution failed: litellm.RateLimitError: litellm.RateLimitError: VertexAI…"
click at [750, 209] on p at bounding box center [867, 229] width 821 height 122
